Goal: Transaction & Acquisition: Purchase product/service

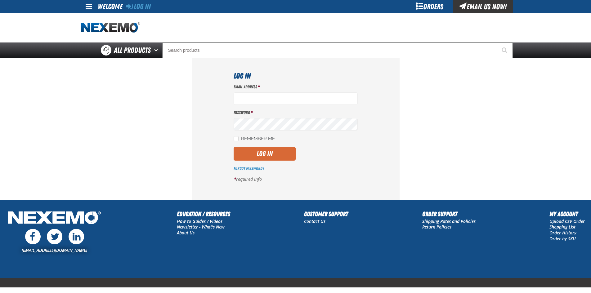
type input "ltucker03@vtaig.com"
click at [271, 152] on button "Log In" at bounding box center [265, 154] width 62 height 14
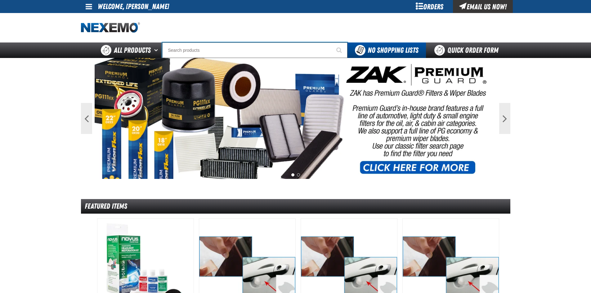
click at [184, 52] on input "Search" at bounding box center [254, 50] width 185 height 16
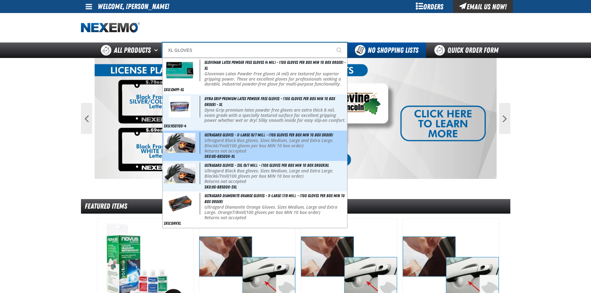
click at [240, 144] on p "Ultragard Black Box gloves. Sizes Medium, Large and Extra Large. Black 6/7mil (…" at bounding box center [274, 143] width 141 height 11
type input "Ultragard gloves - X-Large (6/7 mil). - (100 gloves per box MIN 10 box order)"
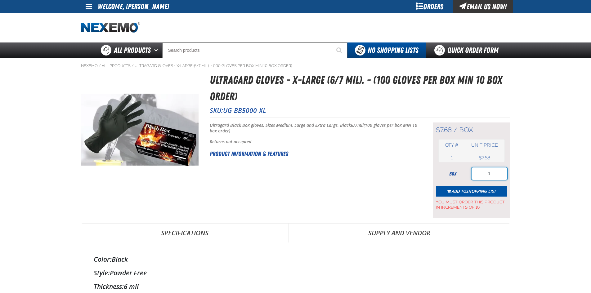
drag, startPoint x: 492, startPoint y: 173, endPoint x: 461, endPoint y: 177, distance: 31.1
click at [461, 177] on div "box 1" at bounding box center [471, 174] width 71 height 12
type input "10"
click at [468, 192] on span "Shopping List" at bounding box center [481, 191] width 30 height 6
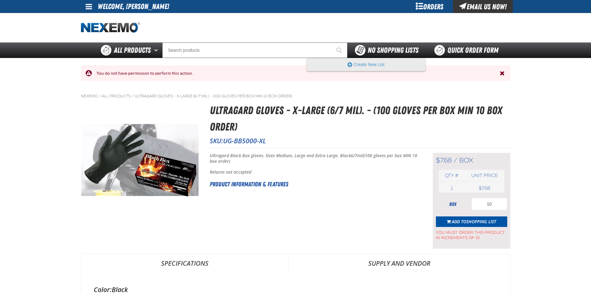
drag, startPoint x: 395, startPoint y: 54, endPoint x: 391, endPoint y: 58, distance: 5.7
click at [395, 54] on span "No Shopping Lists" at bounding box center [393, 50] width 51 height 9
click at [381, 63] on button "Create New List" at bounding box center [366, 64] width 118 height 12
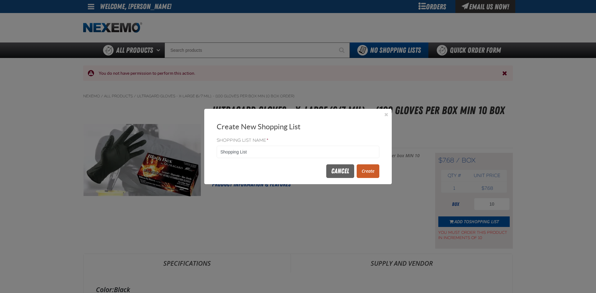
click at [358, 168] on button "Create" at bounding box center [367, 171] width 23 height 14
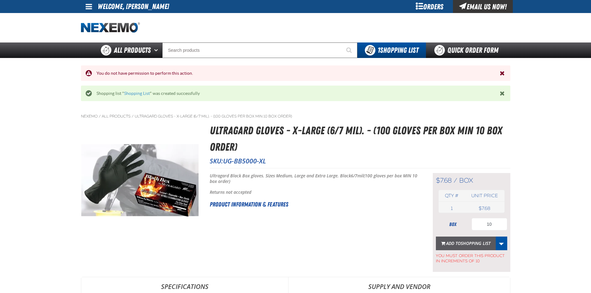
click at [466, 240] on button "Add to Shopping List" at bounding box center [466, 244] width 60 height 14
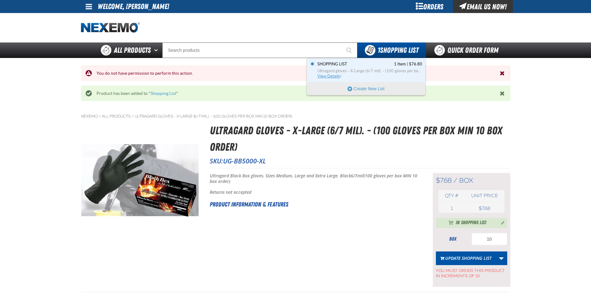
click at [377, 69] on span "Ultragard gloves - X-Large (6/7 mil). - (100 gloves per box MIN 10 box order)" at bounding box center [369, 71] width 105 height 6
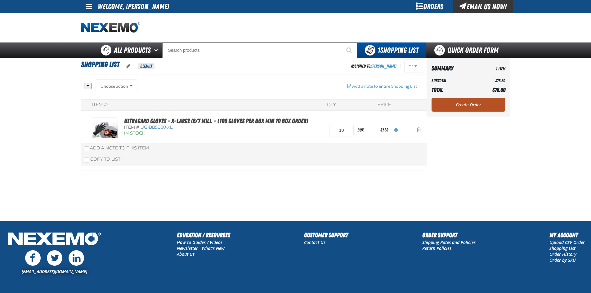
click at [473, 106] on link "Create Order" at bounding box center [468, 105] width 74 height 14
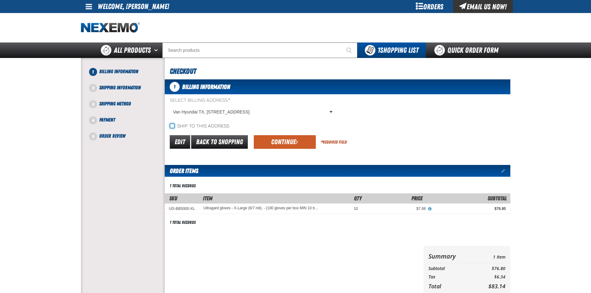
click at [171, 126] on input "Ship to this address" at bounding box center [172, 125] width 5 height 5
checkbox input "true"
click at [286, 144] on button "Continue" at bounding box center [285, 142] width 62 height 14
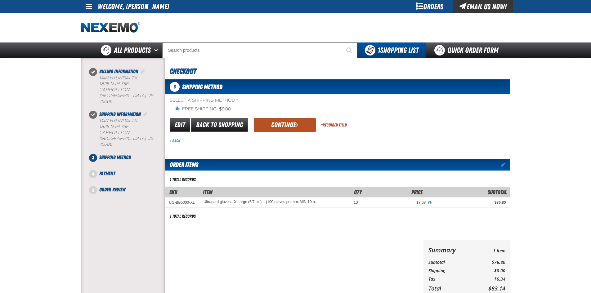
click at [282, 127] on button "Continue" at bounding box center [285, 125] width 62 height 14
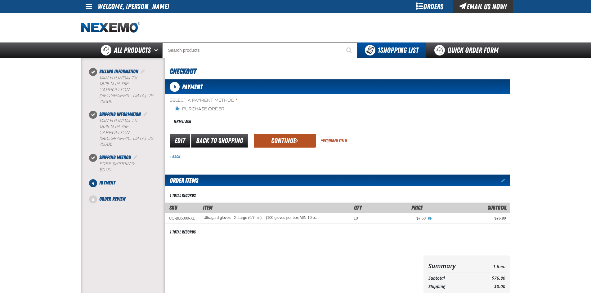
click at [279, 145] on button "Continue" at bounding box center [285, 141] width 62 height 14
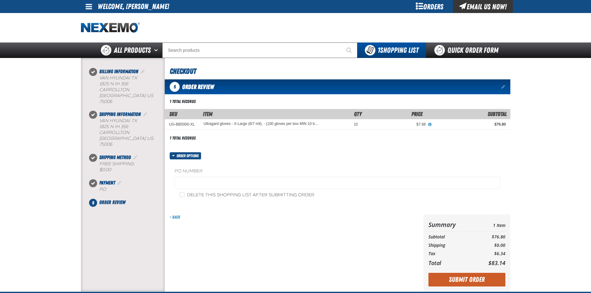
click at [203, 177] on fieldset "PO Number" at bounding box center [338, 180] width 326 height 24
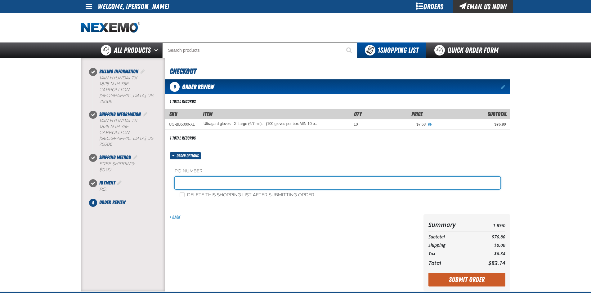
click at [201, 183] on input "text" at bounding box center [338, 183] width 326 height 12
type input "88158-1"
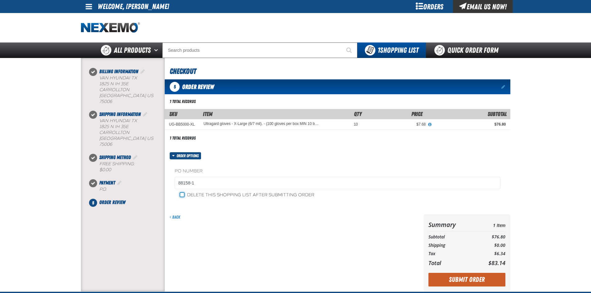
click at [182, 195] on input "Delete this shopping list after submitting order" at bounding box center [182, 194] width 5 height 5
checkbox input "true"
click at [217, 225] on div "Back" at bounding box center [293, 252] width 256 height 77
click at [445, 281] on button "Submit Order" at bounding box center [466, 280] width 77 height 14
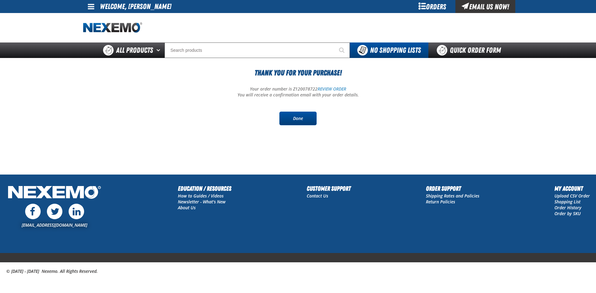
click at [297, 119] on link "Done" at bounding box center [297, 119] width 37 height 14
